Goal: Transaction & Acquisition: Purchase product/service

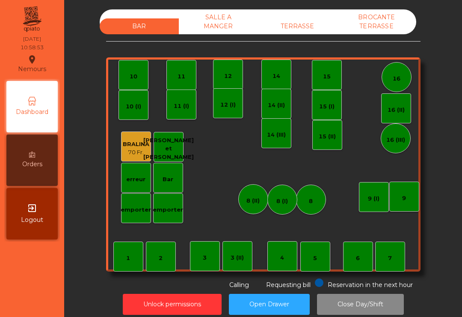
click at [287, 199] on div "8 (I)" at bounding box center [282, 201] width 12 height 9
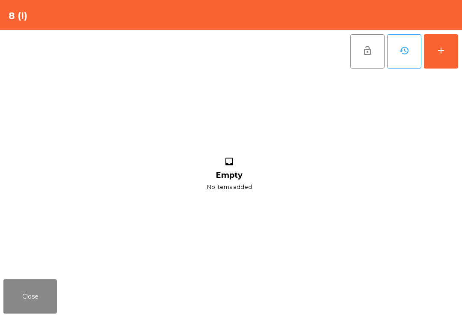
click at [442, 65] on button "add" at bounding box center [441, 51] width 34 height 34
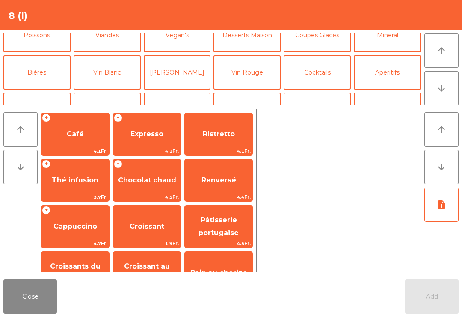
scroll to position [52, 0]
click at [47, 72] on button "Bières" at bounding box center [36, 73] width 67 height 34
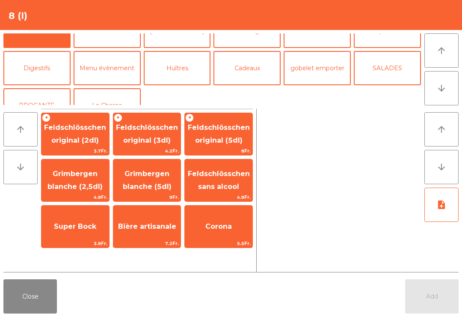
scroll to position [94, 0]
click at [40, 297] on button "Close" at bounding box center [29, 296] width 53 height 34
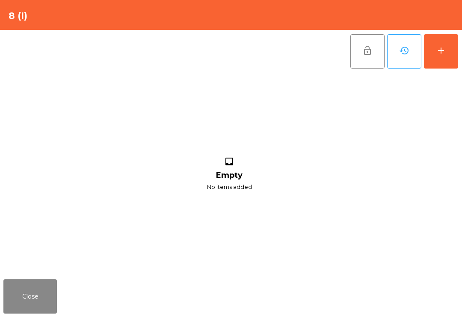
click at [16, 277] on div "Close" at bounding box center [231, 296] width 462 height 41
click at [56, 297] on button "Close" at bounding box center [29, 296] width 53 height 34
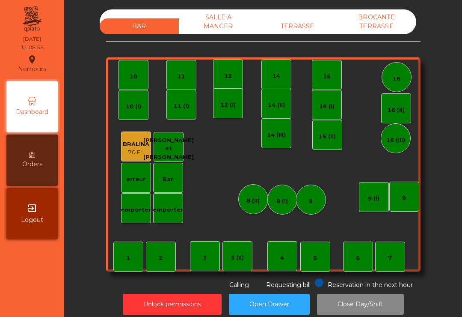
click at [277, 101] on div "14 (II)" at bounding box center [276, 104] width 17 height 12
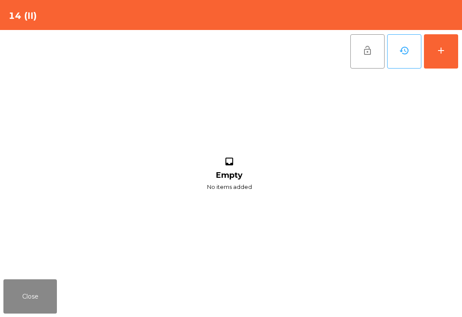
click at [445, 56] on button "add" at bounding box center [441, 51] width 34 height 34
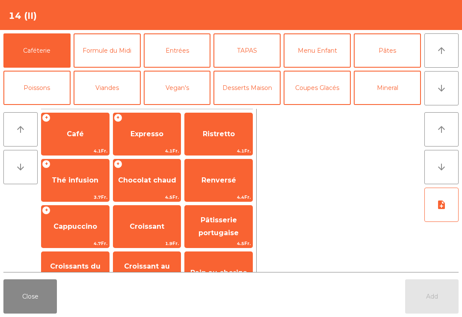
scroll to position [8, 0]
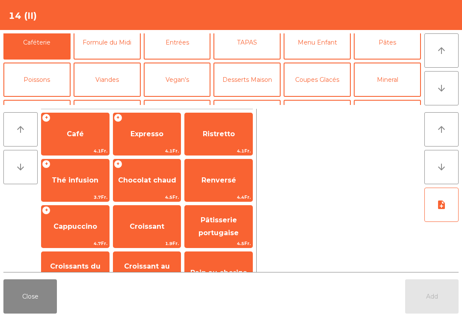
click at [211, 71] on button "Vegan's" at bounding box center [177, 79] width 67 height 34
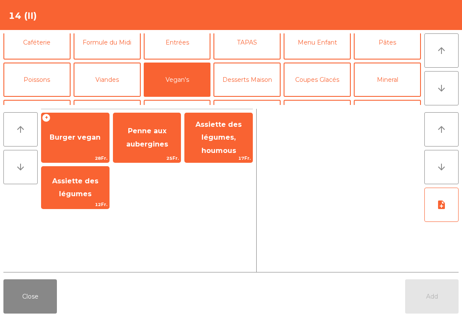
click at [38, 44] on button "Caféterie" at bounding box center [36, 42] width 67 height 34
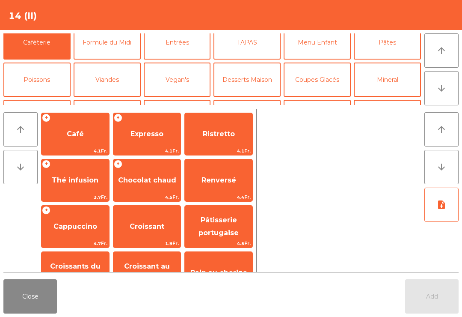
click at [83, 225] on span "Cappuccino" at bounding box center [75, 226] width 44 height 8
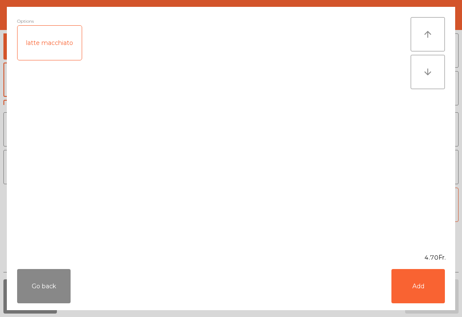
click at [65, 33] on div "latte macchiato" at bounding box center [50, 43] width 64 height 34
click at [407, 282] on button "Add" at bounding box center [418, 286] width 53 height 34
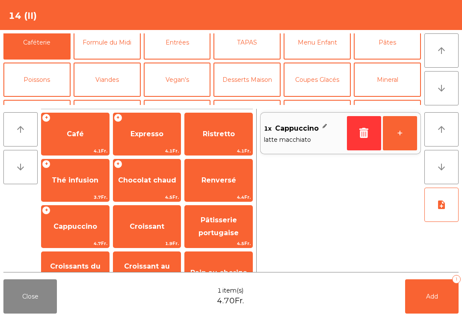
click at [406, 137] on button "+" at bounding box center [400, 133] width 34 height 34
click at [404, 313] on div "Close 3 item(s) 14.10Fr. Add 3" at bounding box center [231, 296] width 462 height 41
click at [432, 292] on button "Add 3" at bounding box center [431, 296] width 53 height 34
